Goal: Find specific page/section: Find specific page/section

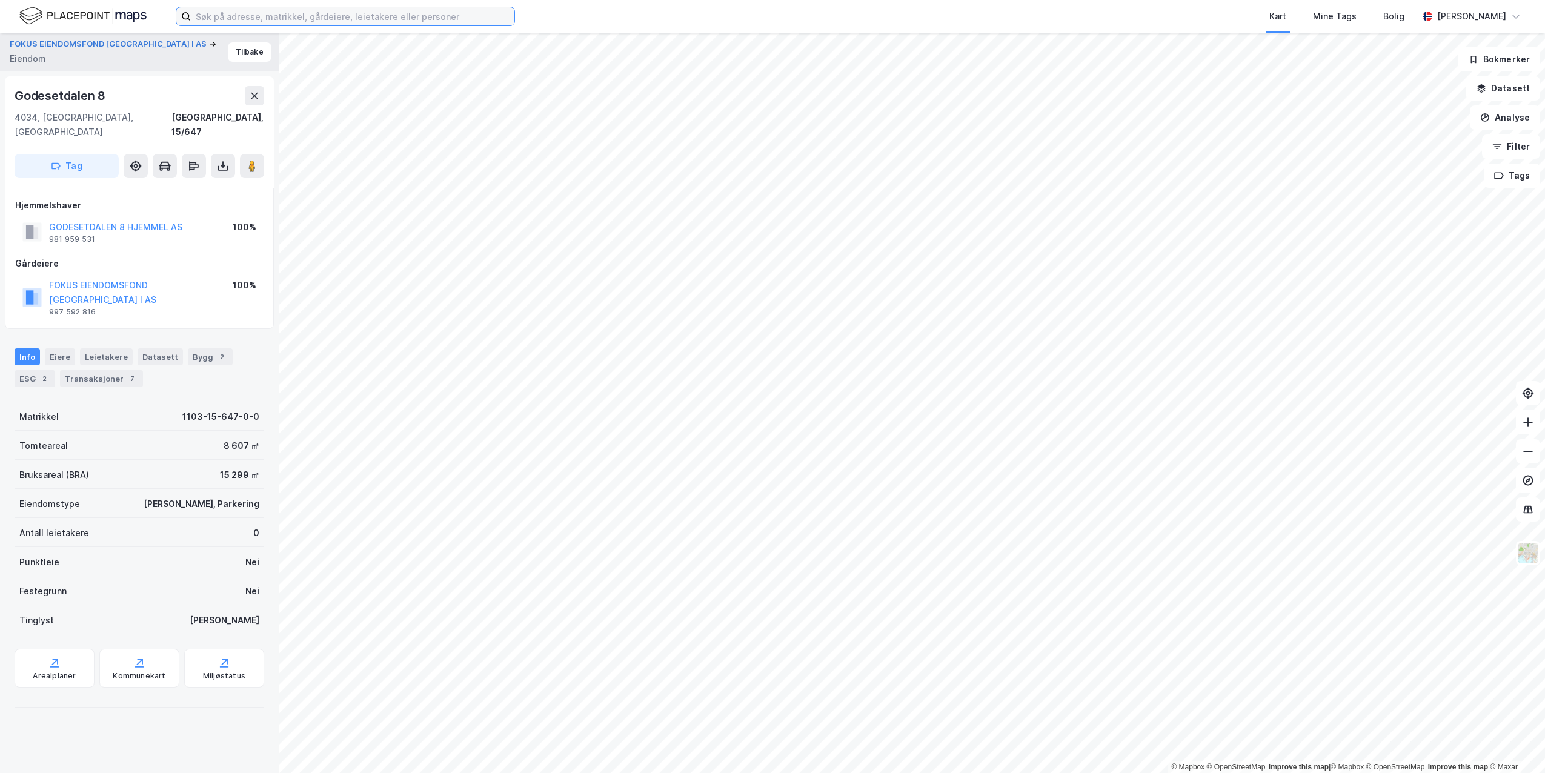
click at [254, 16] on input at bounding box center [352, 16] width 323 height 18
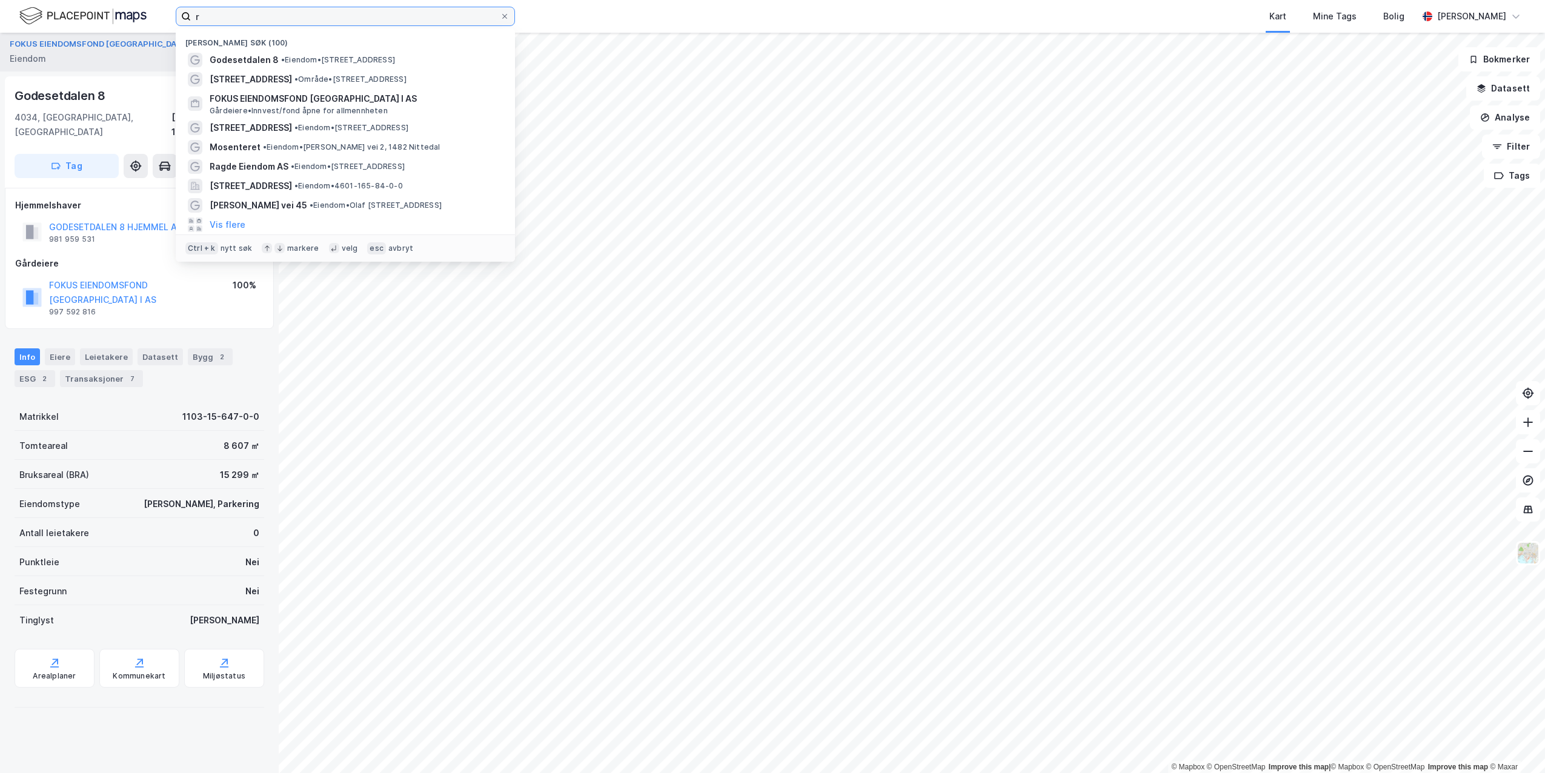
type input "r"
